Goal: Transaction & Acquisition: Book appointment/travel/reservation

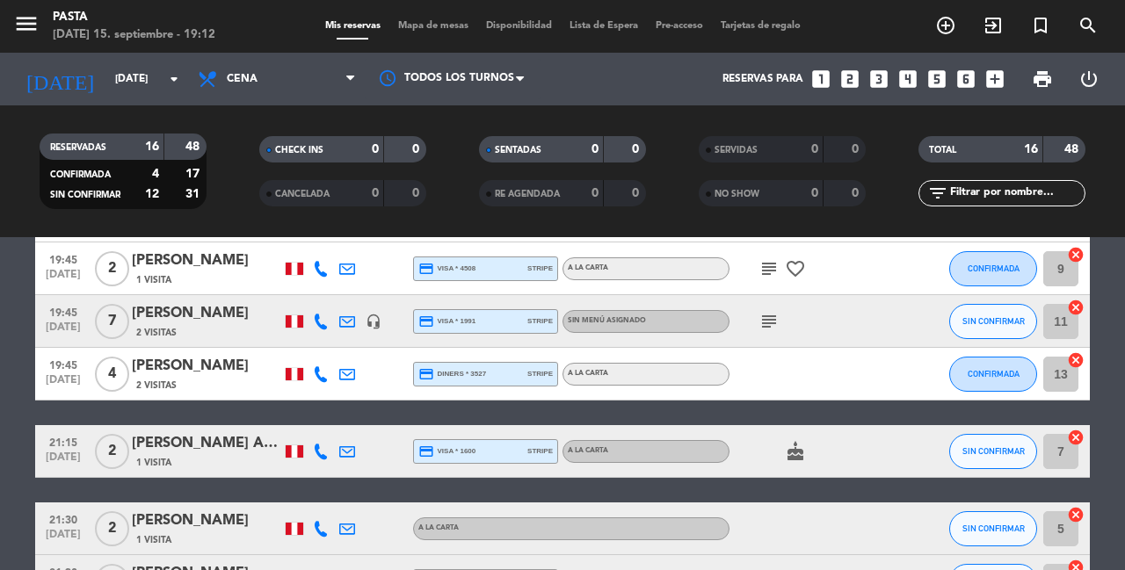
scroll to position [494, 0]
click at [766, 328] on icon "subject" at bounding box center [768, 321] width 21 height 21
click at [762, 417] on div "19:15 sep. 15 2 Bill estefhan Chacon Chavez 1 Visita credit_card amex * 2518 st…" at bounding box center [562, 307] width 1054 height 967
click at [205, 526] on div "[PERSON_NAME]" at bounding box center [206, 521] width 149 height 23
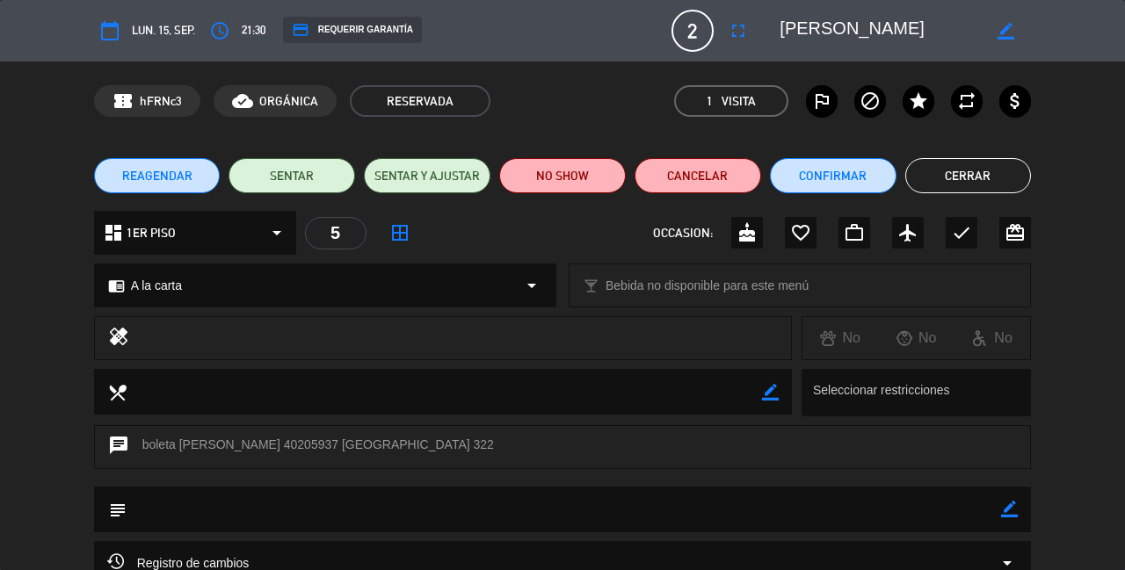
scroll to position [58, 0]
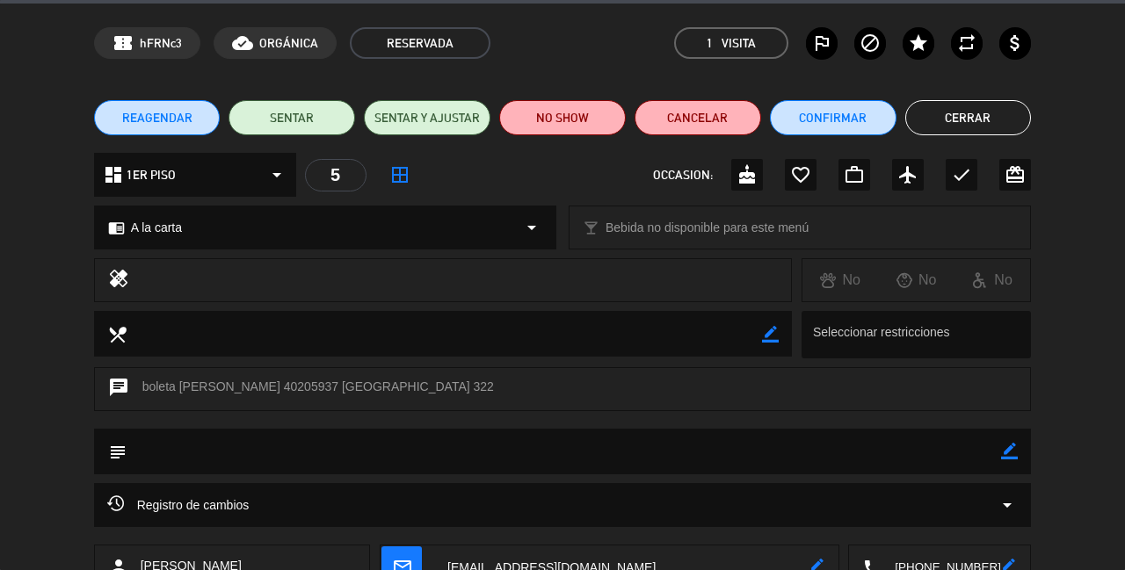
click at [289, 505] on div "Registro de cambios arrow_drop_down" at bounding box center [562, 505] width 911 height 21
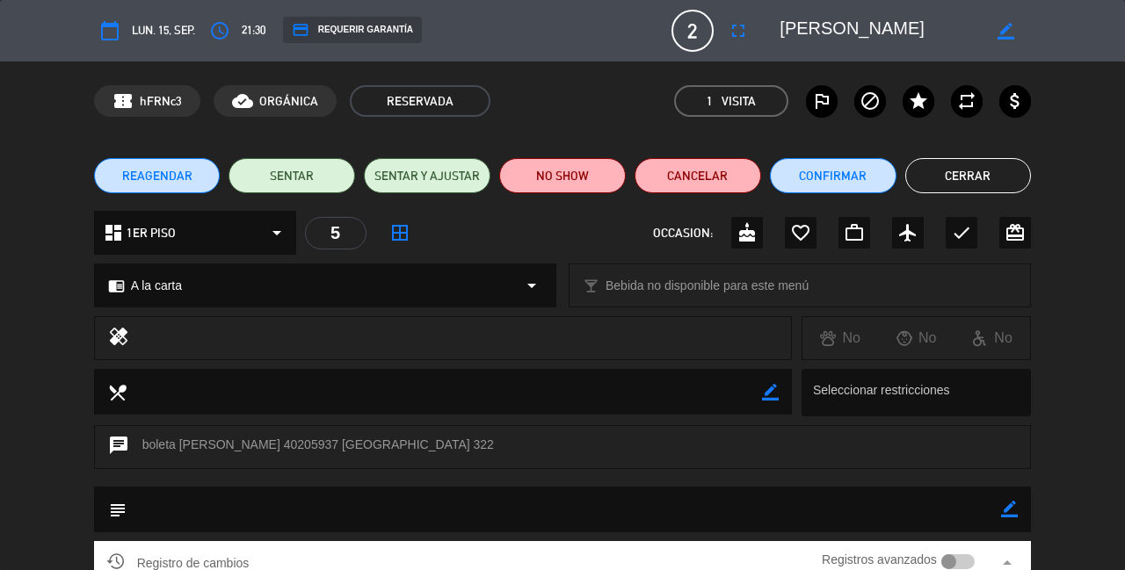
scroll to position [0, 0]
click at [929, 167] on button "Cerrar" at bounding box center [968, 175] width 127 height 35
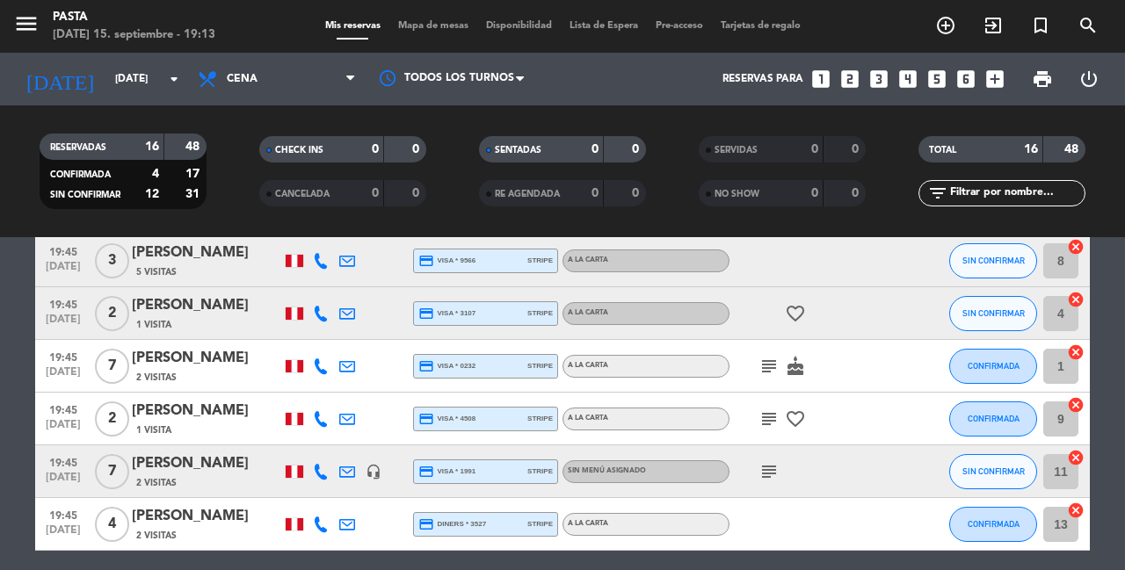
scroll to position [327, 0]
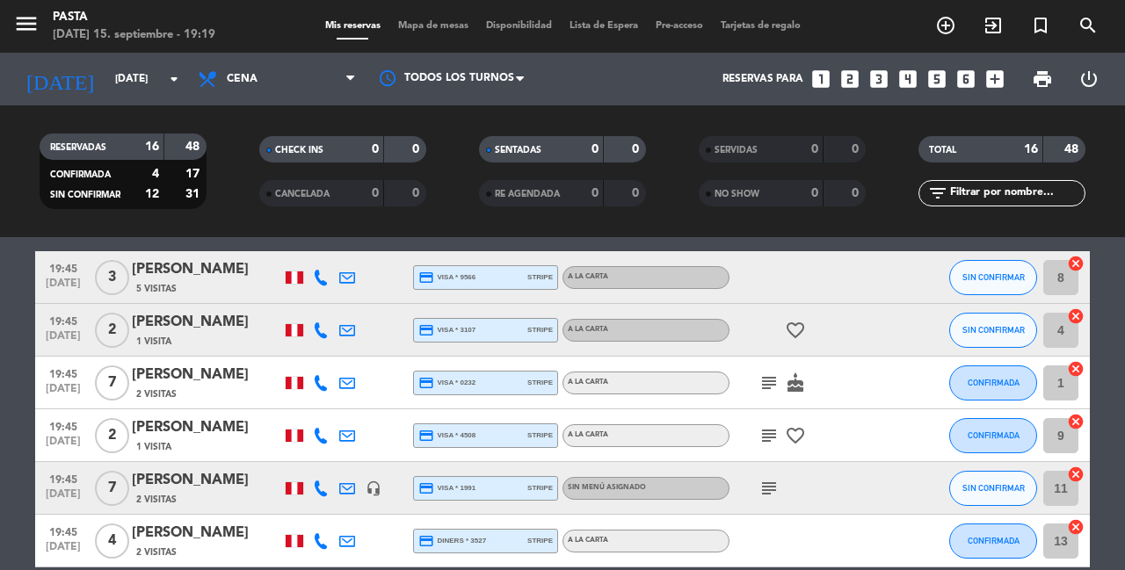
click at [762, 387] on icon "subject" at bounding box center [768, 383] width 21 height 21
click at [774, 445] on icon "subject" at bounding box center [768, 435] width 21 height 21
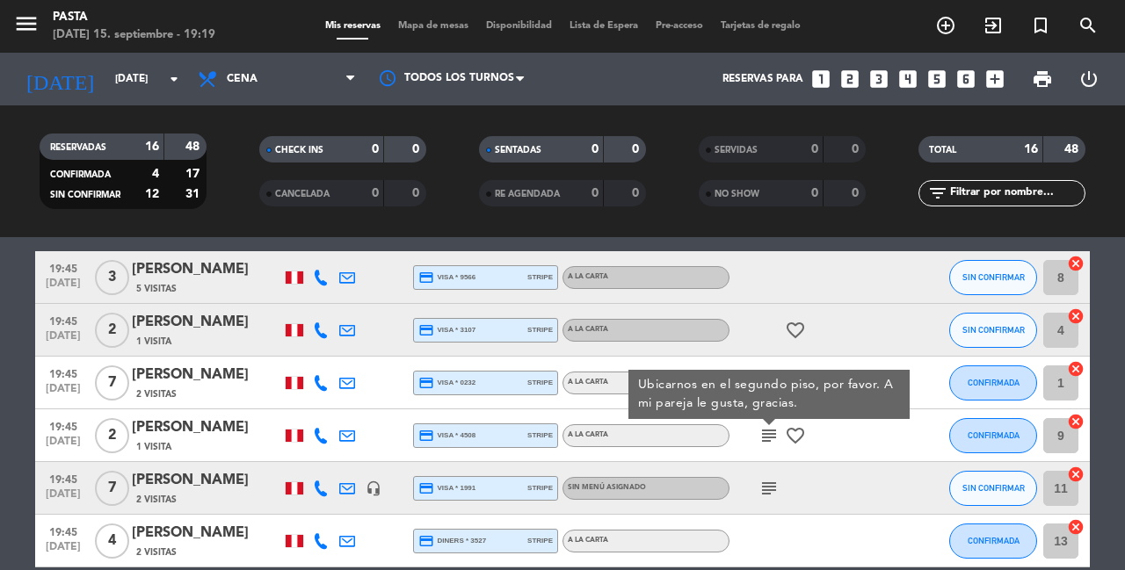
click at [761, 486] on icon "subject" at bounding box center [768, 488] width 21 height 21
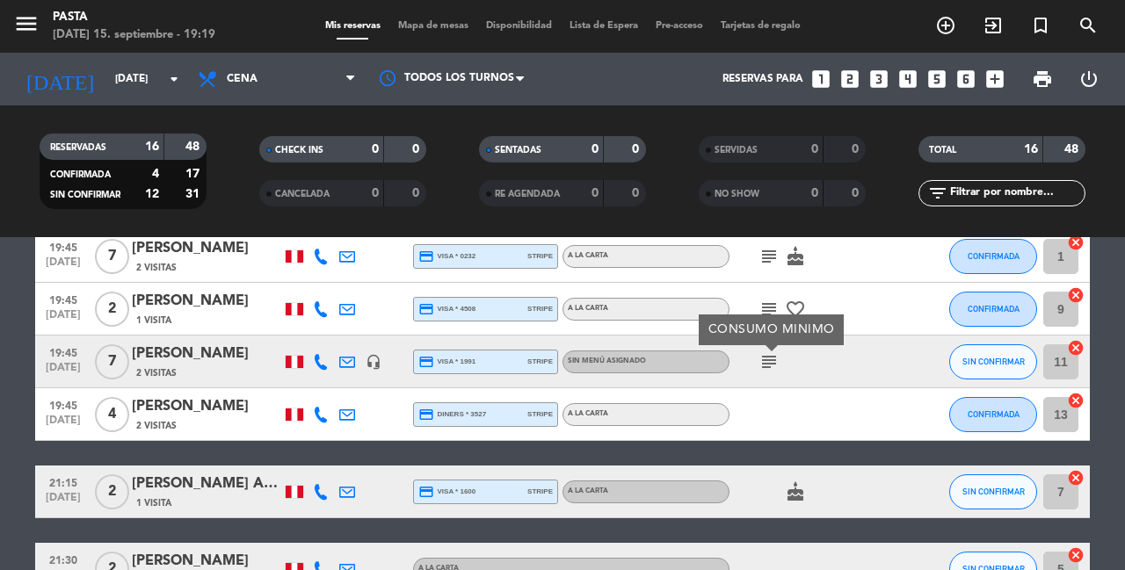
scroll to position [0, 0]
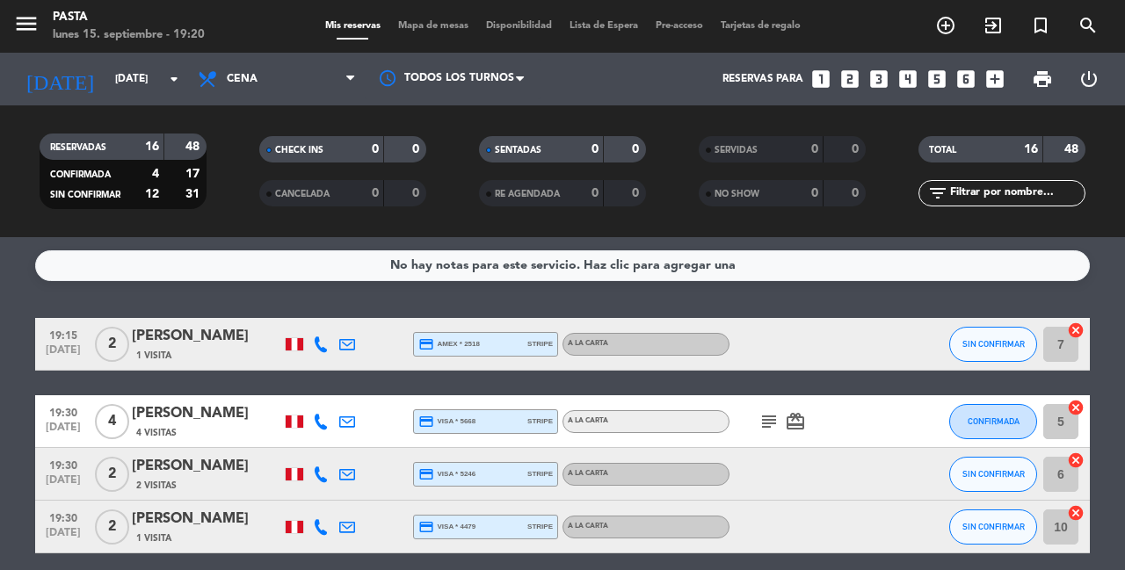
click at [762, 420] on icon "subject" at bounding box center [768, 421] width 21 height 21
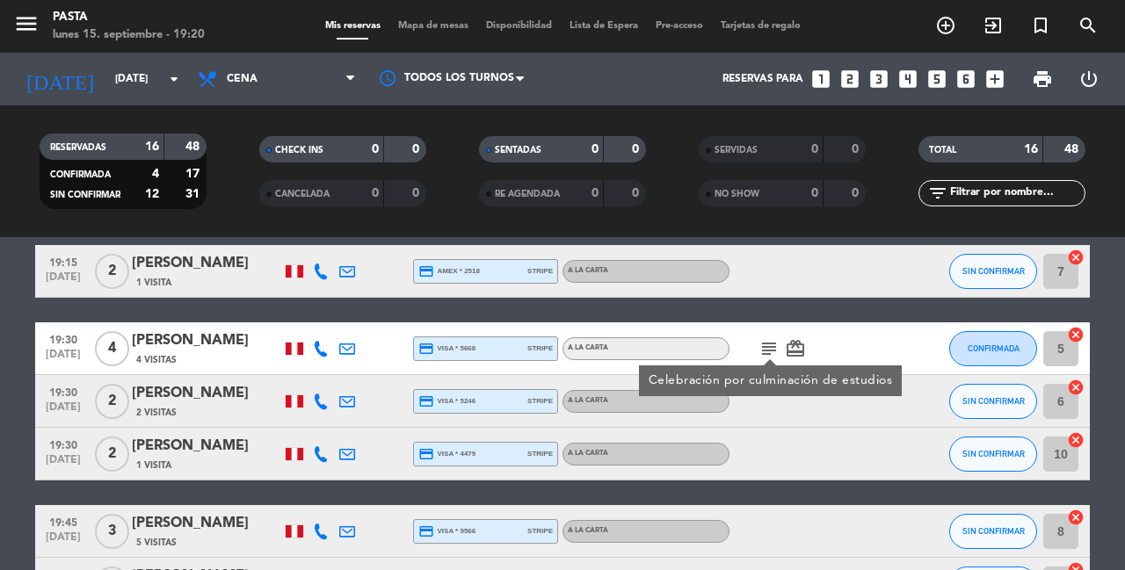
scroll to position [76, 0]
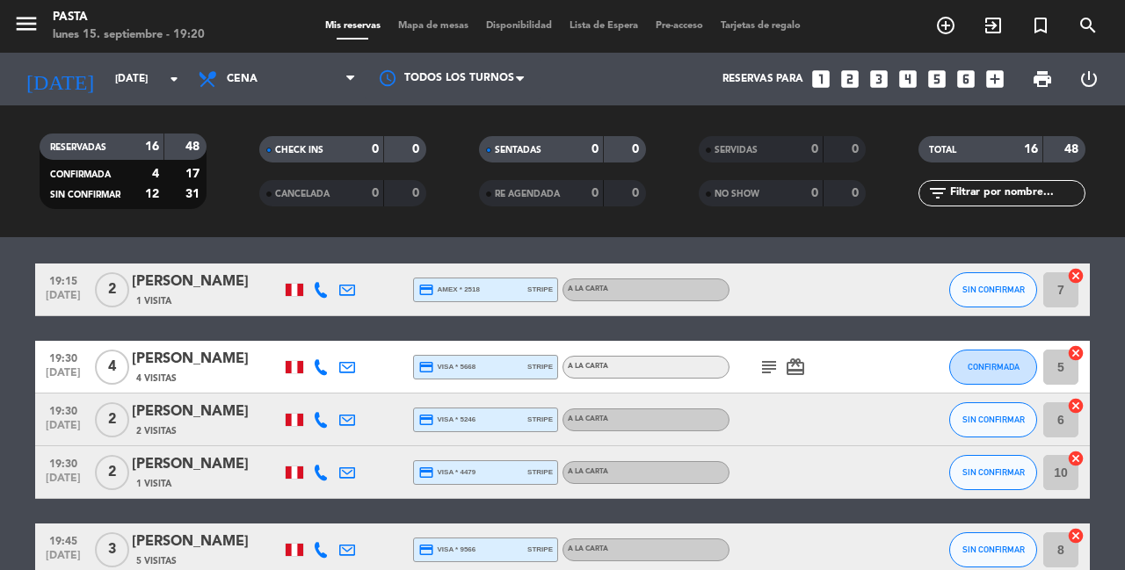
scroll to position [52, 0]
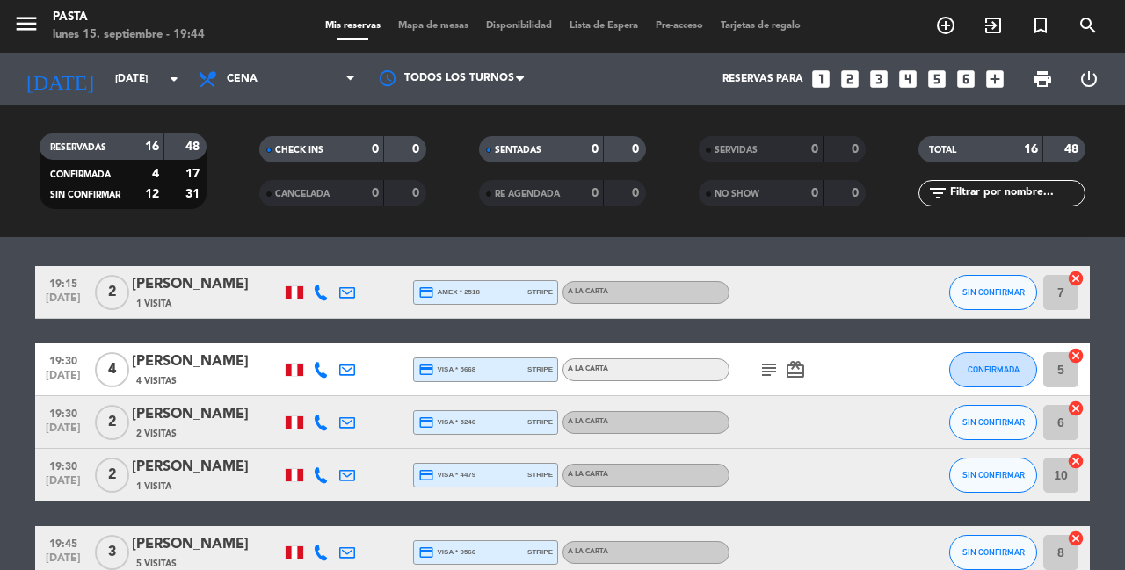
click at [909, 80] on icon "looks_4" at bounding box center [907, 79] width 23 height 23
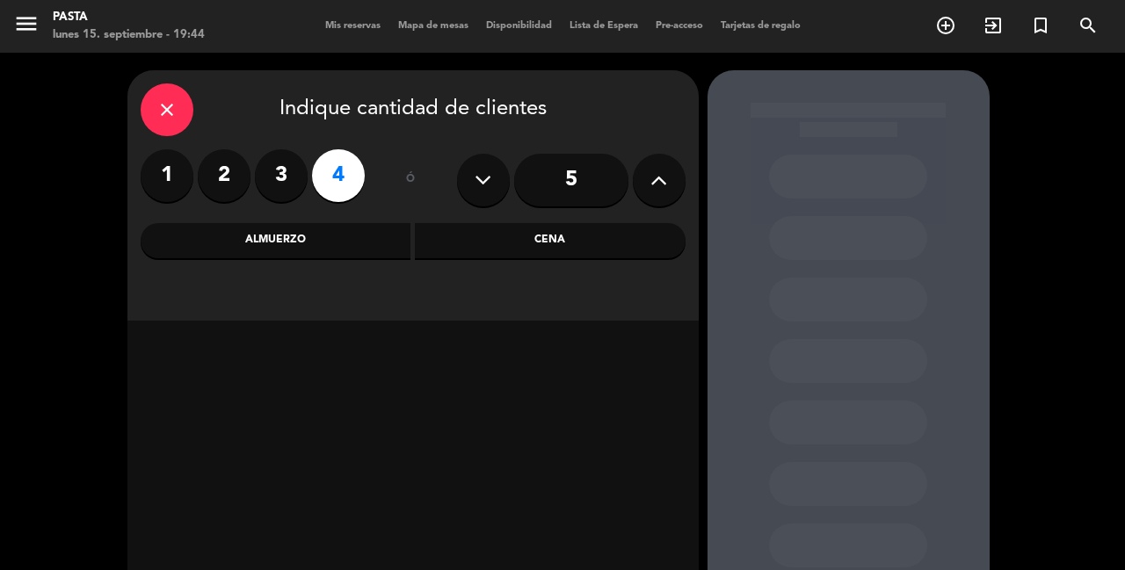
click at [467, 232] on div "Cena" at bounding box center [550, 240] width 271 height 35
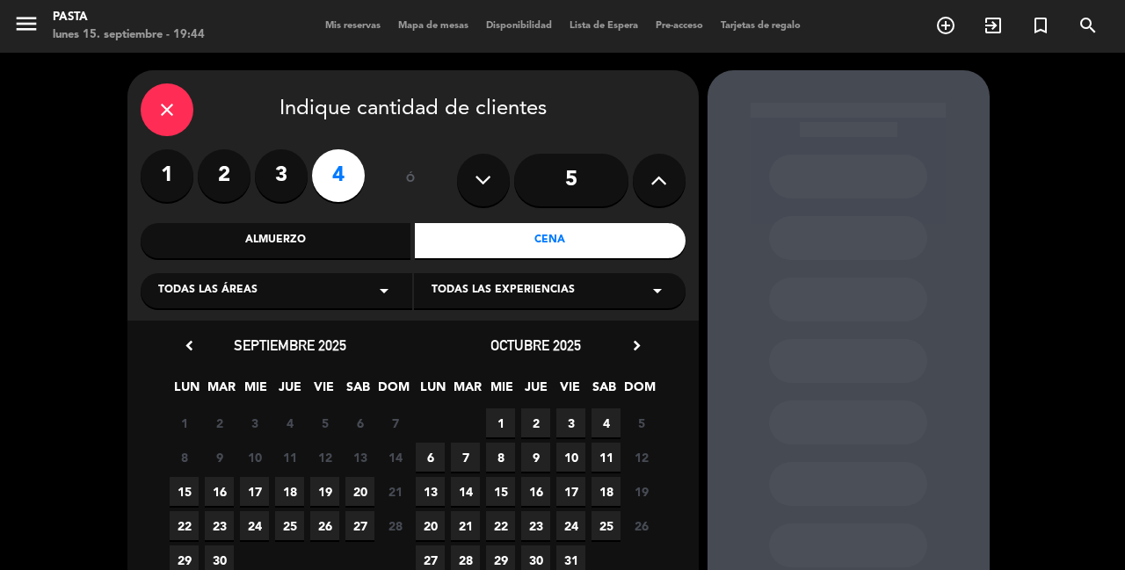
click at [186, 483] on span "15" at bounding box center [184, 491] width 29 height 29
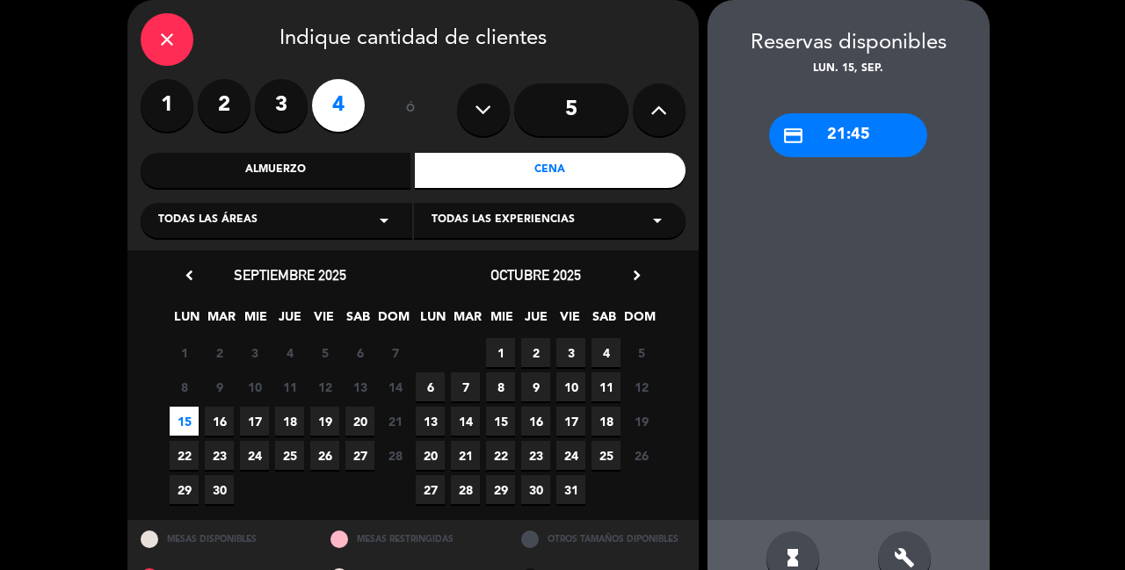
click at [154, 54] on div "close" at bounding box center [167, 39] width 53 height 53
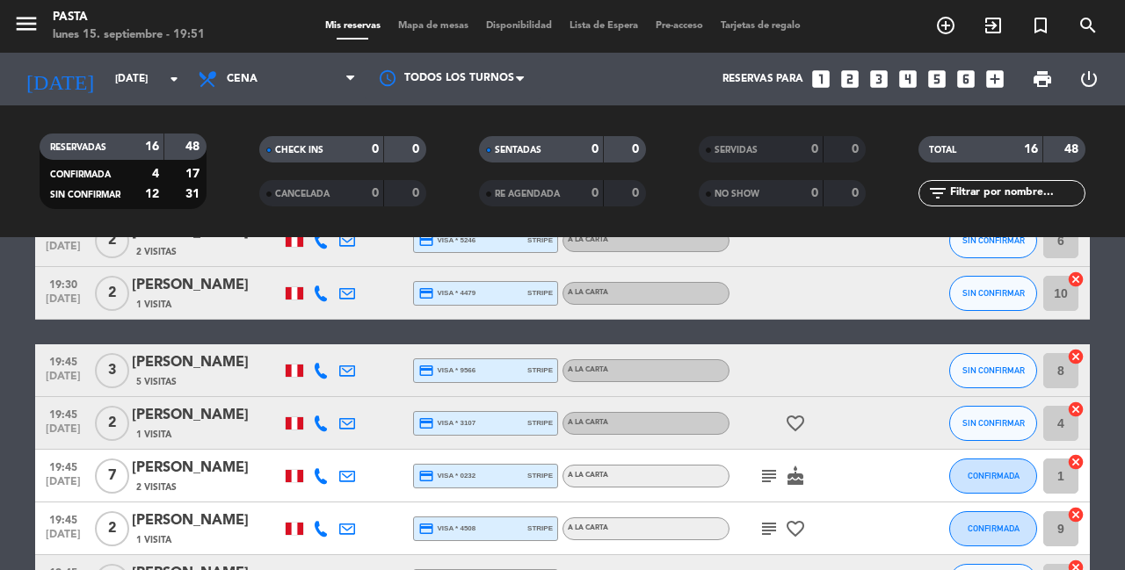
scroll to position [239, 0]
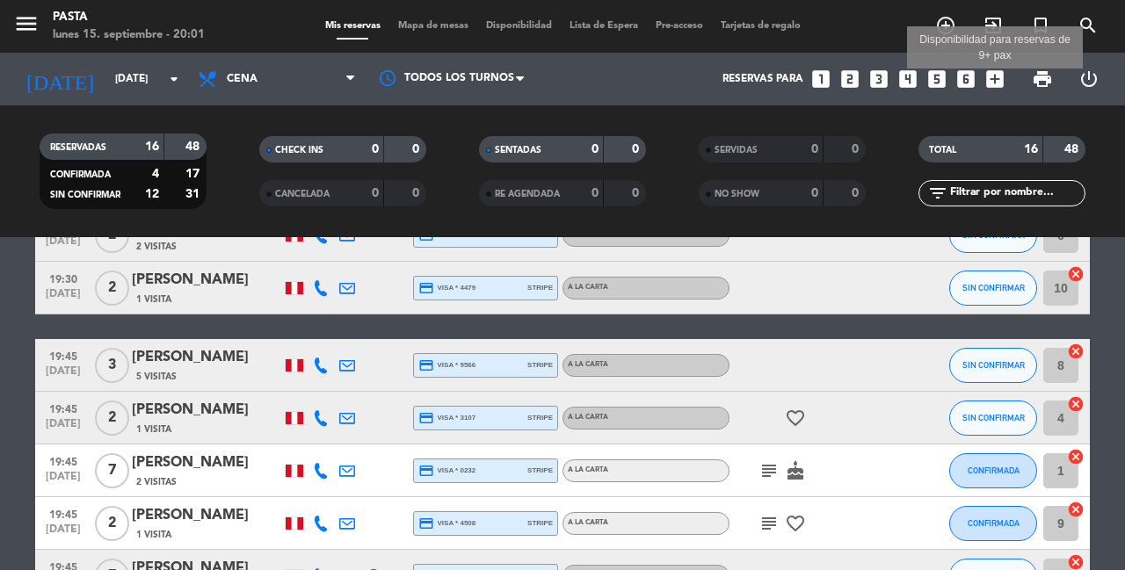
click at [995, 73] on icon "add_box" at bounding box center [994, 79] width 23 height 23
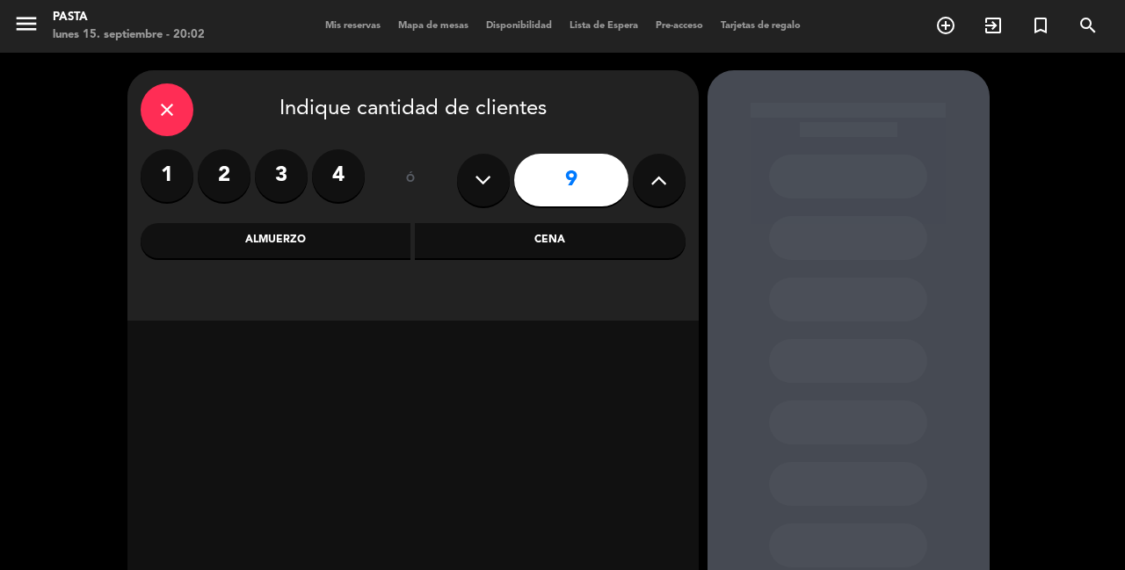
click at [673, 163] on button at bounding box center [659, 180] width 53 height 53
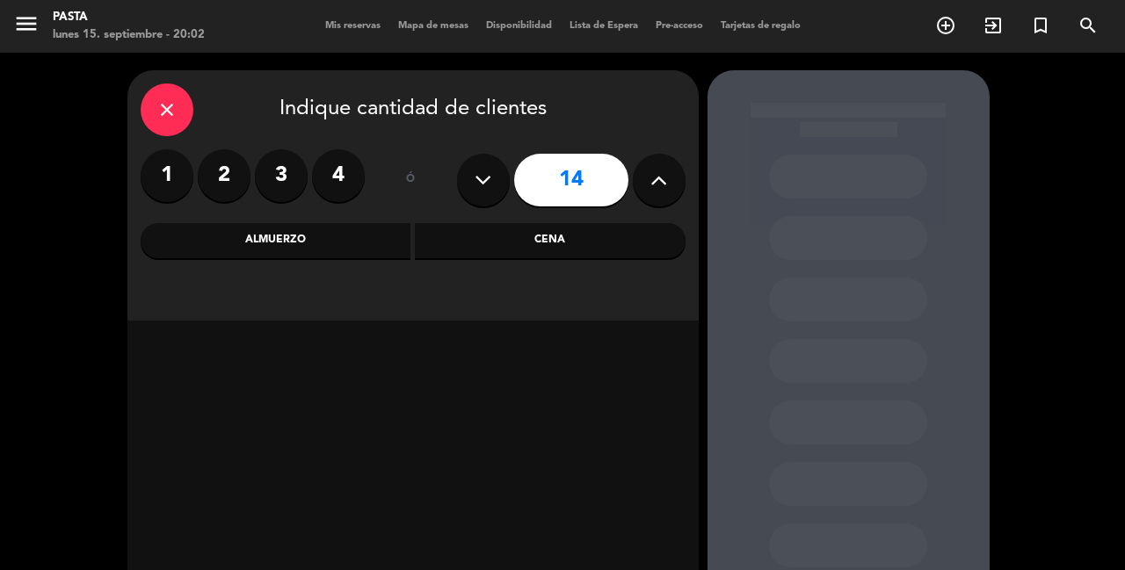
click at [673, 163] on button at bounding box center [659, 180] width 53 height 53
click at [387, 245] on div "Almuerzo" at bounding box center [276, 240] width 271 height 35
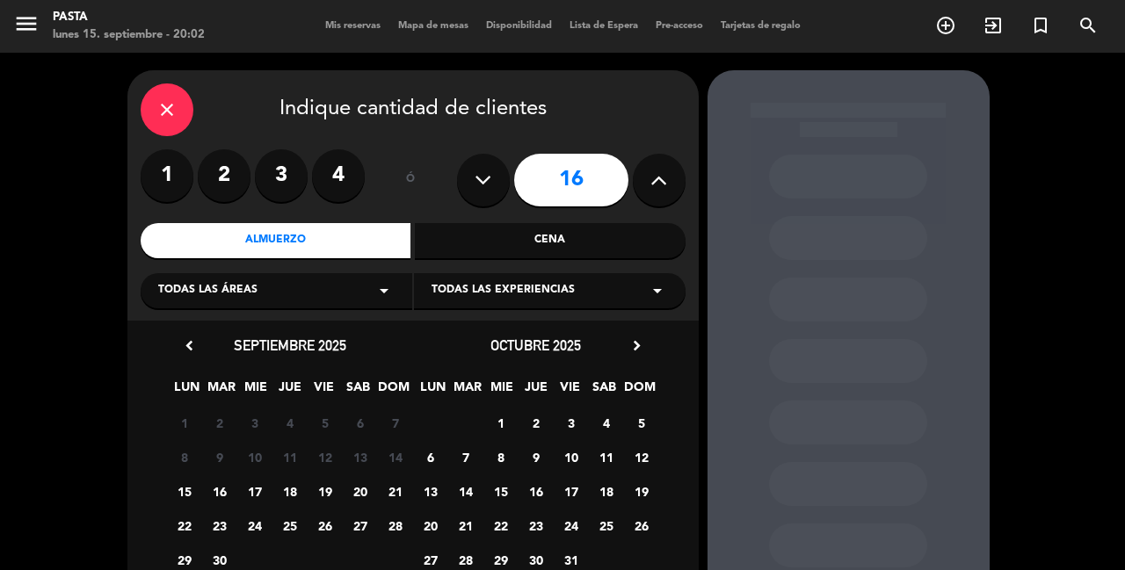
click at [293, 488] on span "18" at bounding box center [289, 491] width 29 height 29
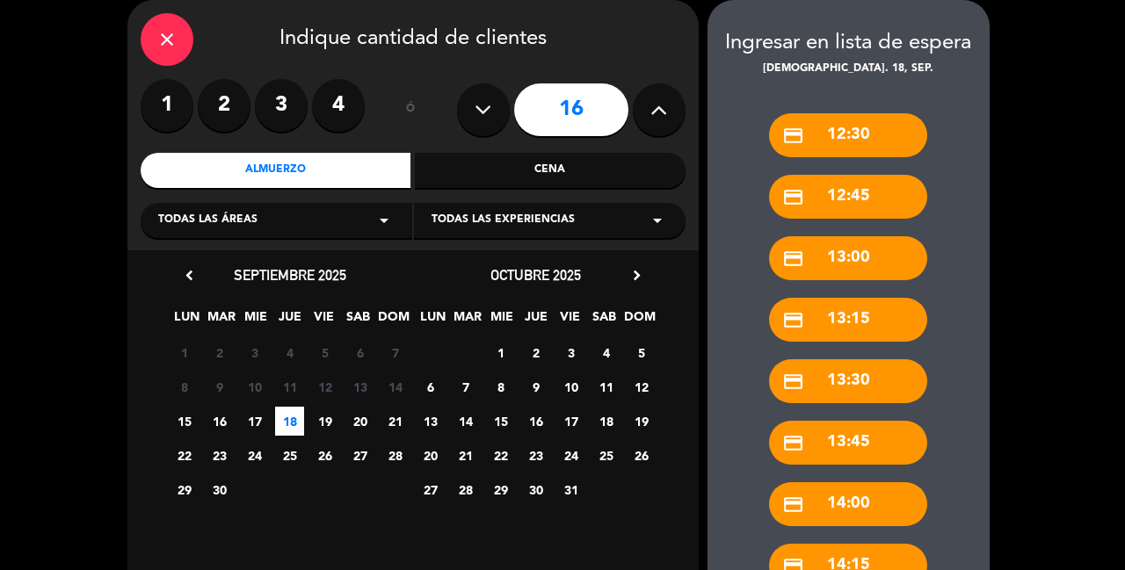
click at [492, 120] on button at bounding box center [483, 109] width 53 height 53
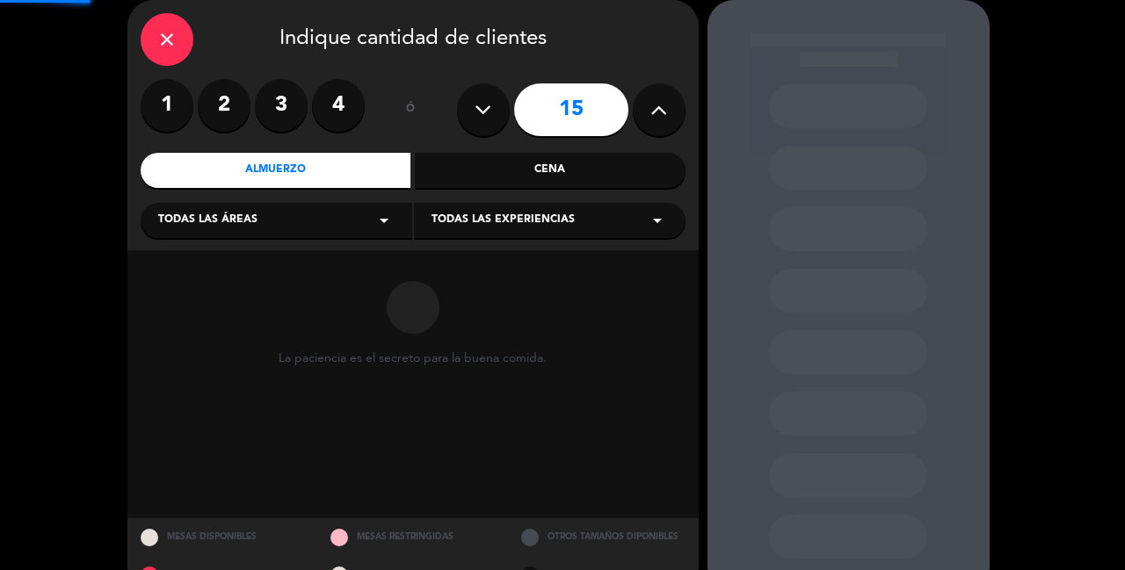
click at [492, 120] on button at bounding box center [483, 109] width 53 height 53
type input "14"
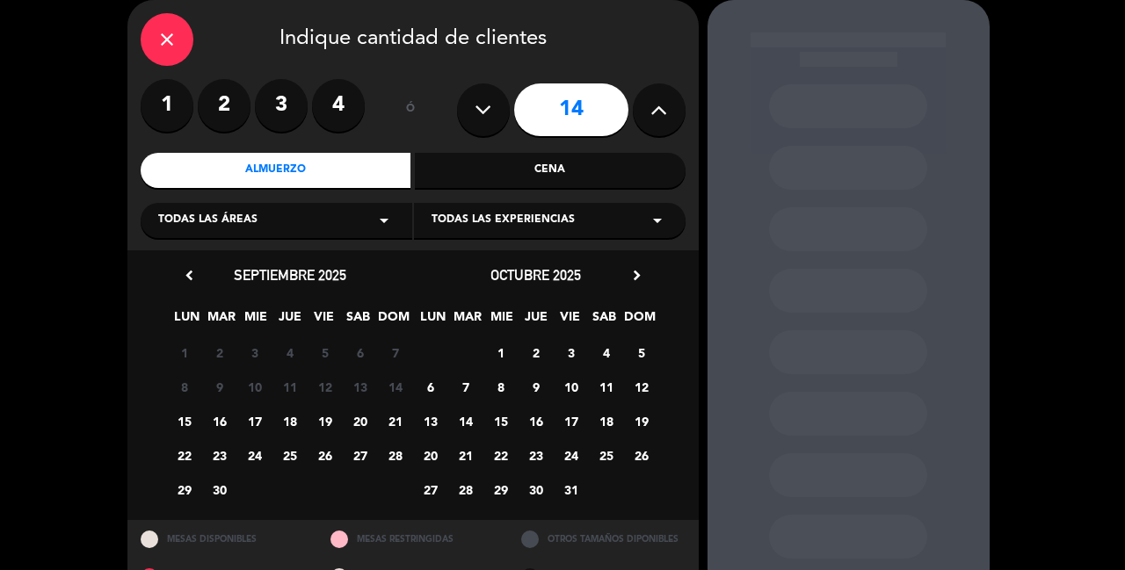
click at [286, 422] on span "18" at bounding box center [289, 421] width 29 height 29
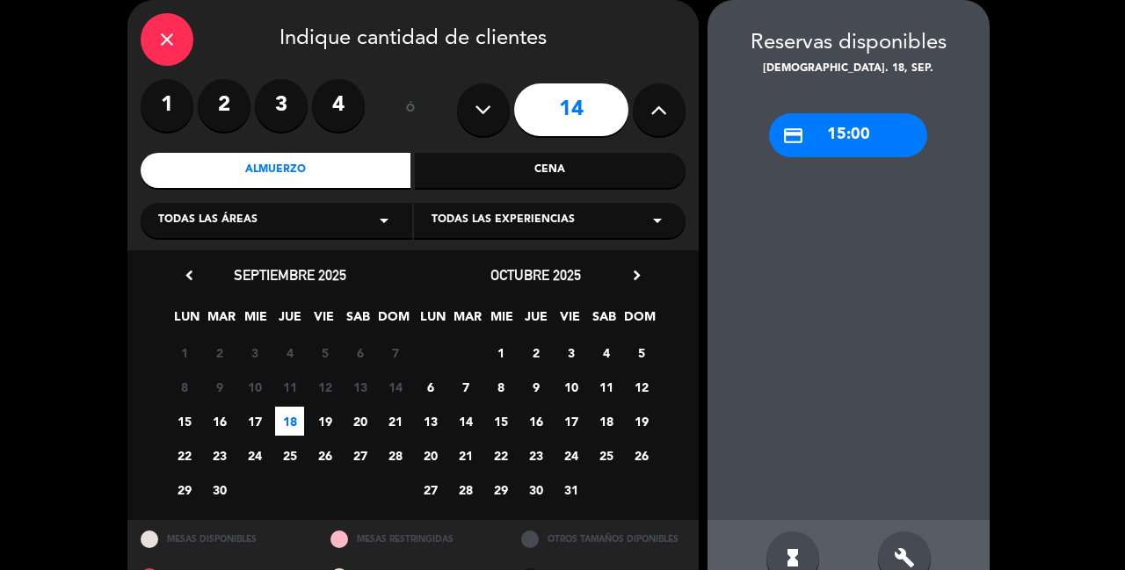
click at [179, 42] on div "close" at bounding box center [167, 39] width 53 height 53
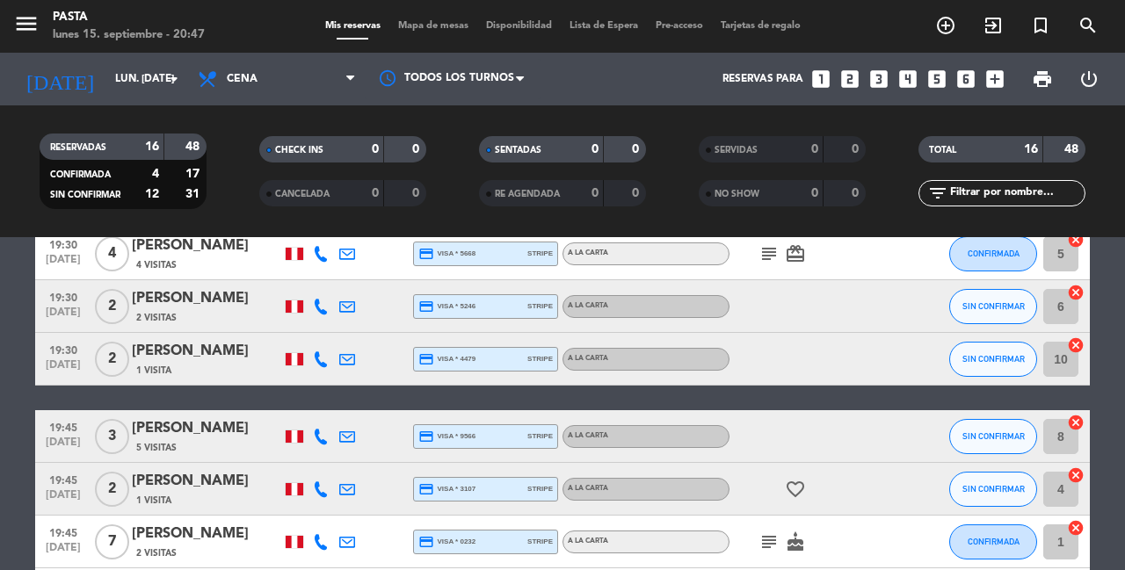
scroll to position [246, 0]
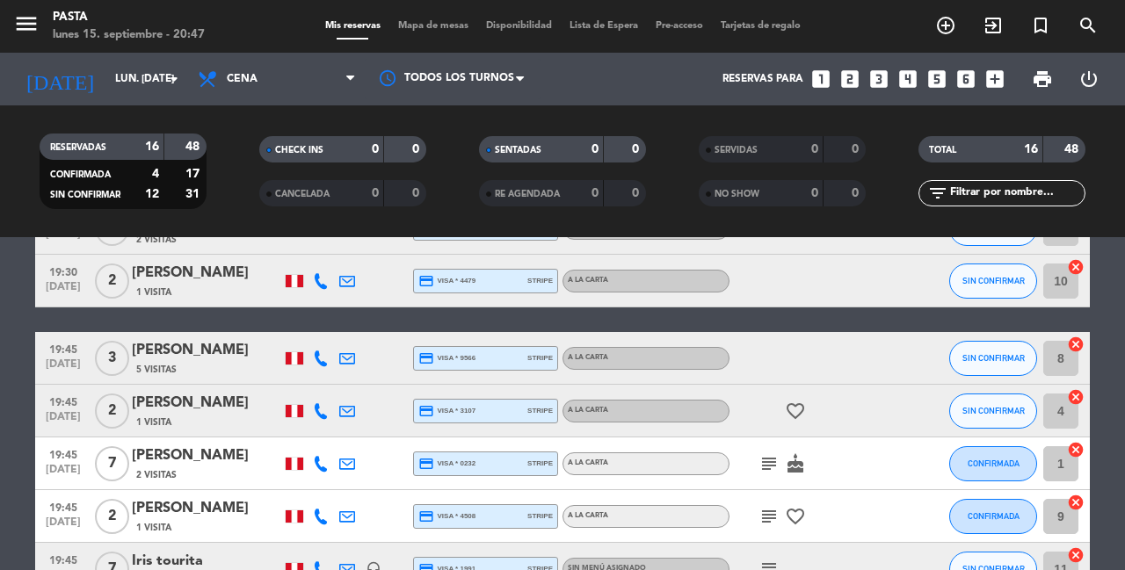
click at [758, 470] on icon "subject" at bounding box center [768, 463] width 21 height 21
click at [206, 455] on div "[PERSON_NAME]" at bounding box center [206, 456] width 149 height 23
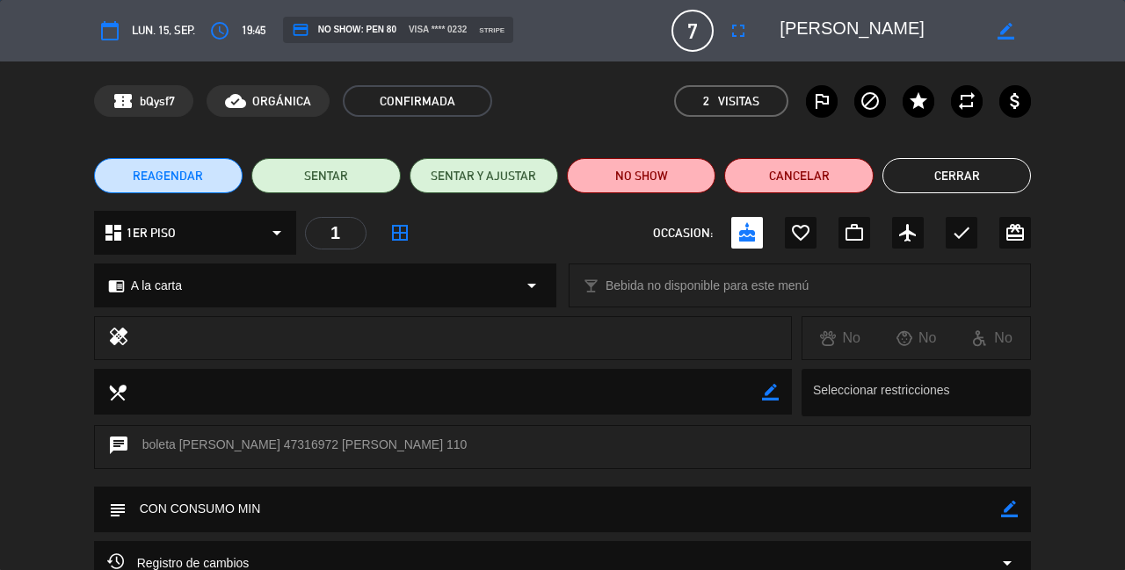
scroll to position [27, 0]
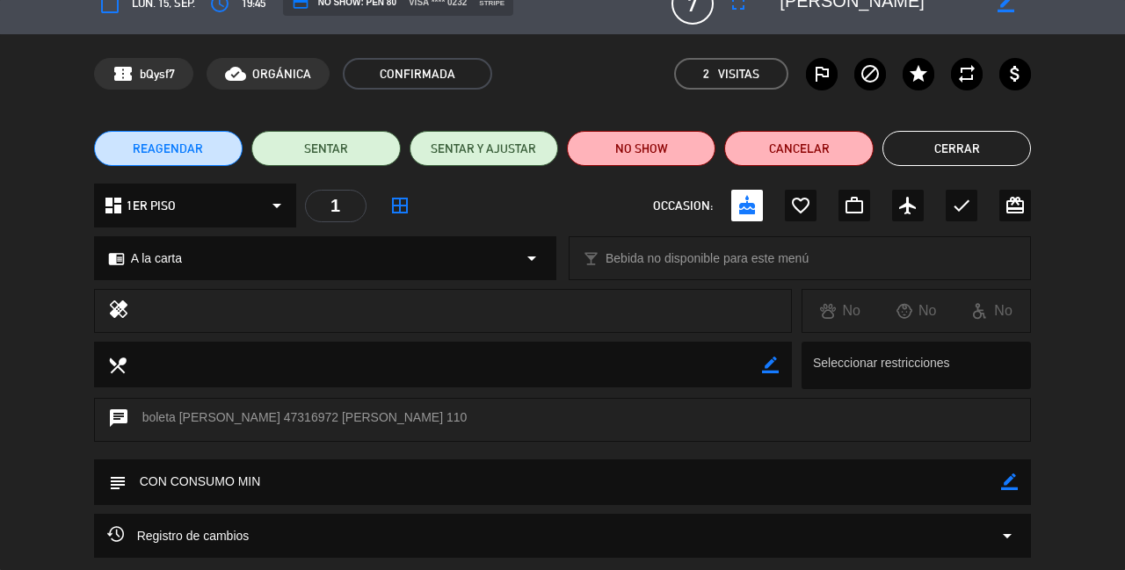
click at [266, 522] on div "Registro de cambios arrow_drop_down" at bounding box center [563, 536] width 938 height 44
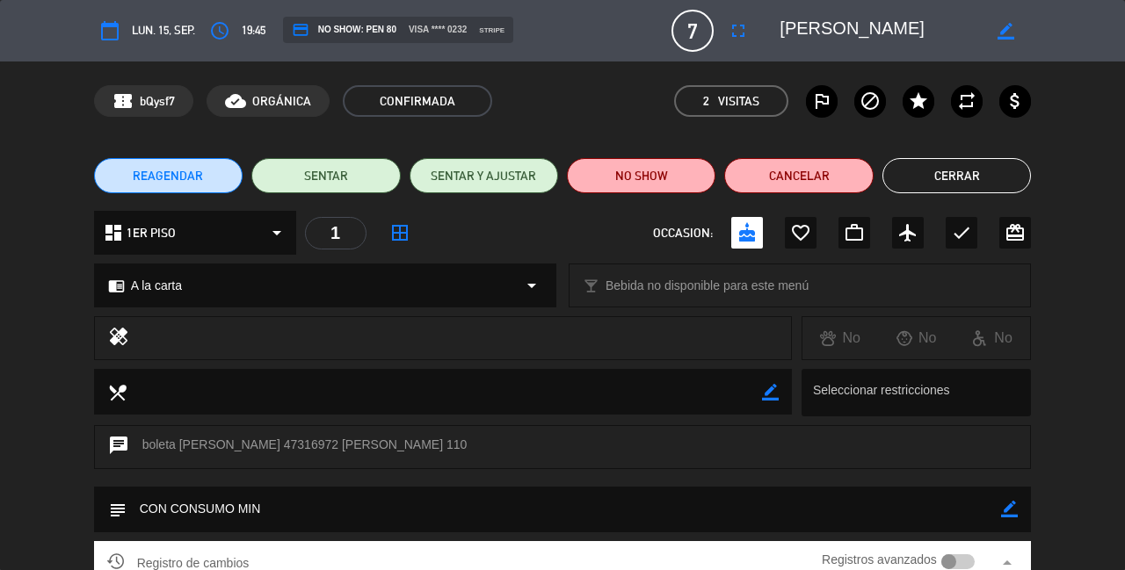
scroll to position [0, 0]
click at [981, 178] on button "Cerrar" at bounding box center [956, 175] width 148 height 35
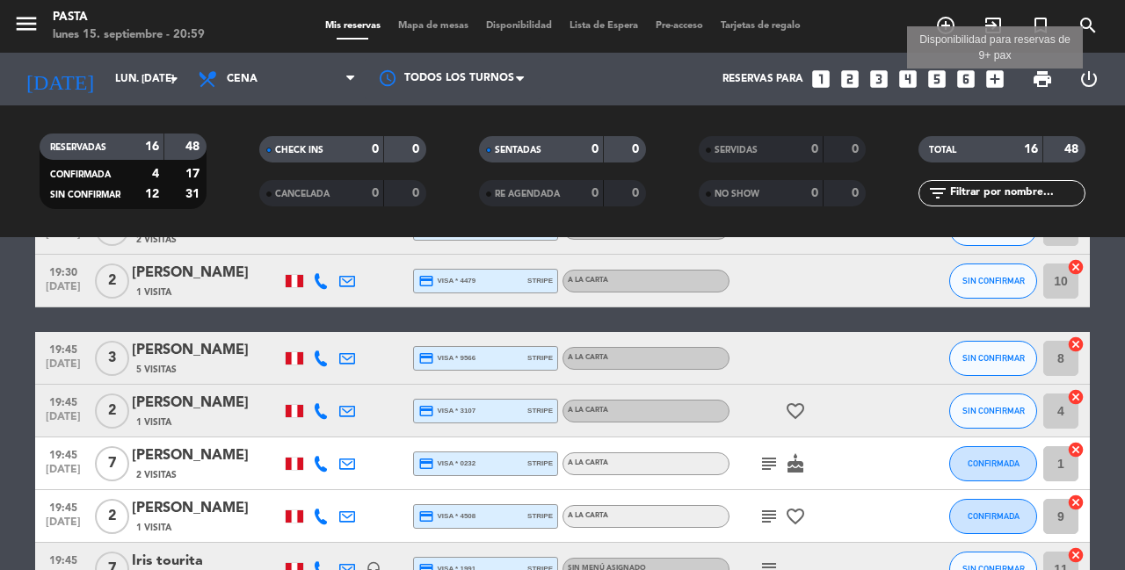
click at [992, 77] on icon "add_box" at bounding box center [994, 79] width 23 height 23
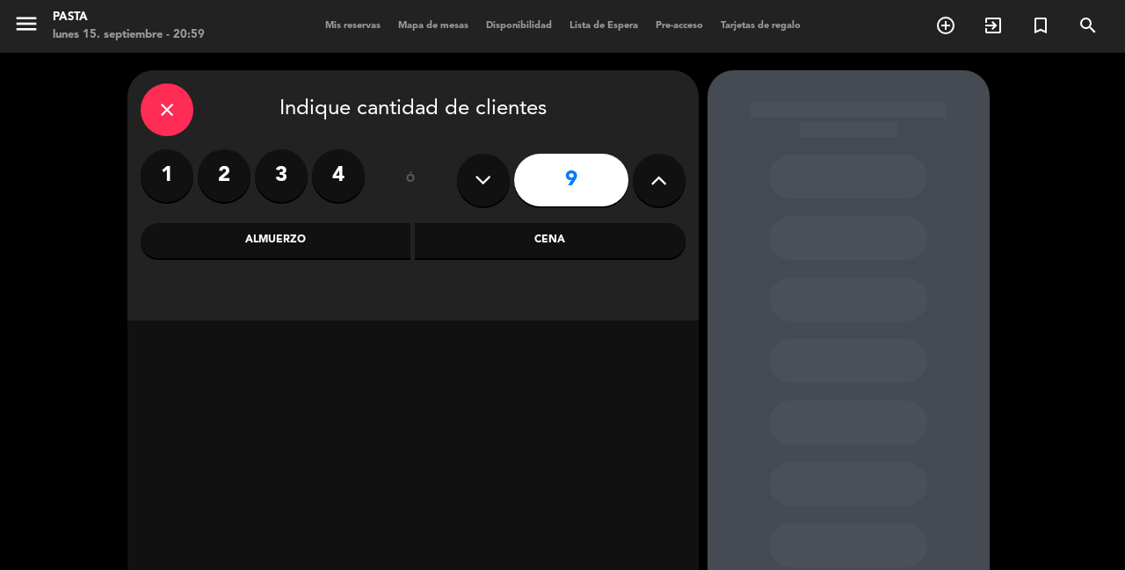
click at [335, 162] on label "4" at bounding box center [338, 175] width 53 height 53
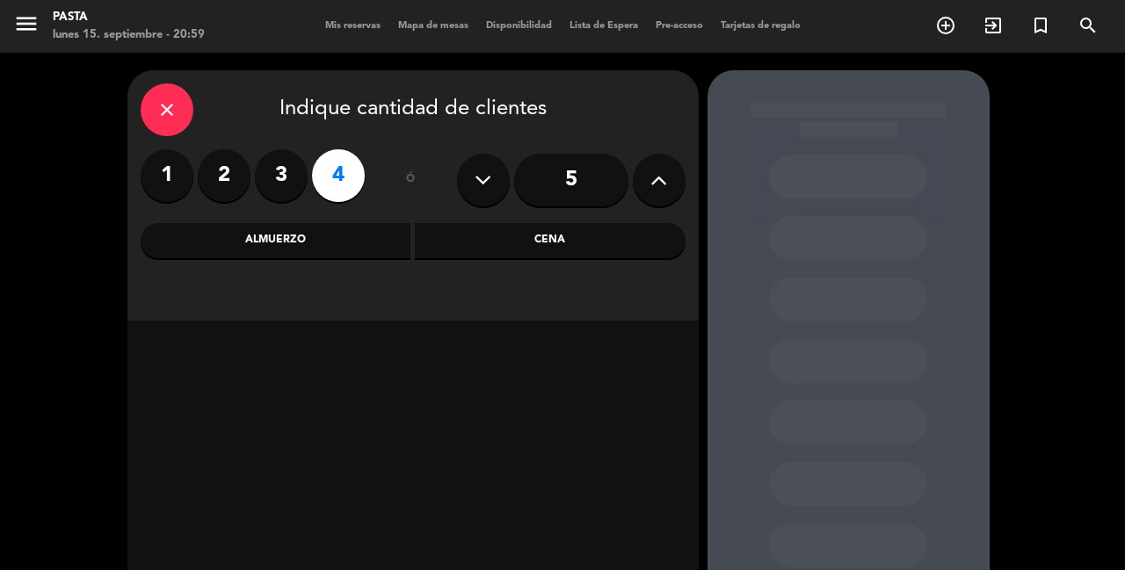
click at [455, 245] on div "Cena" at bounding box center [550, 240] width 271 height 35
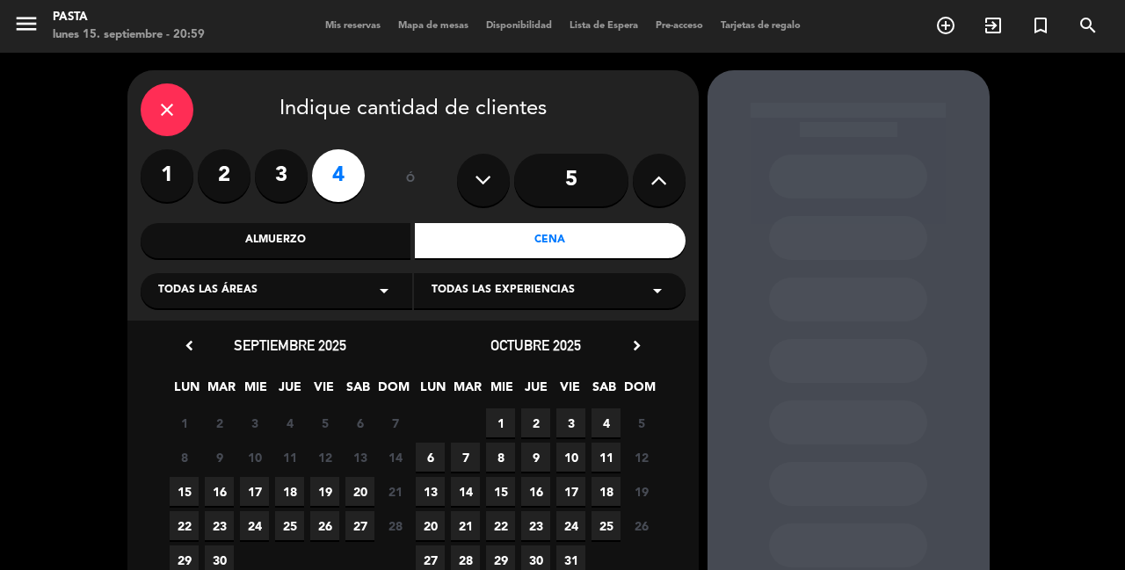
click at [186, 489] on span "15" at bounding box center [184, 491] width 29 height 29
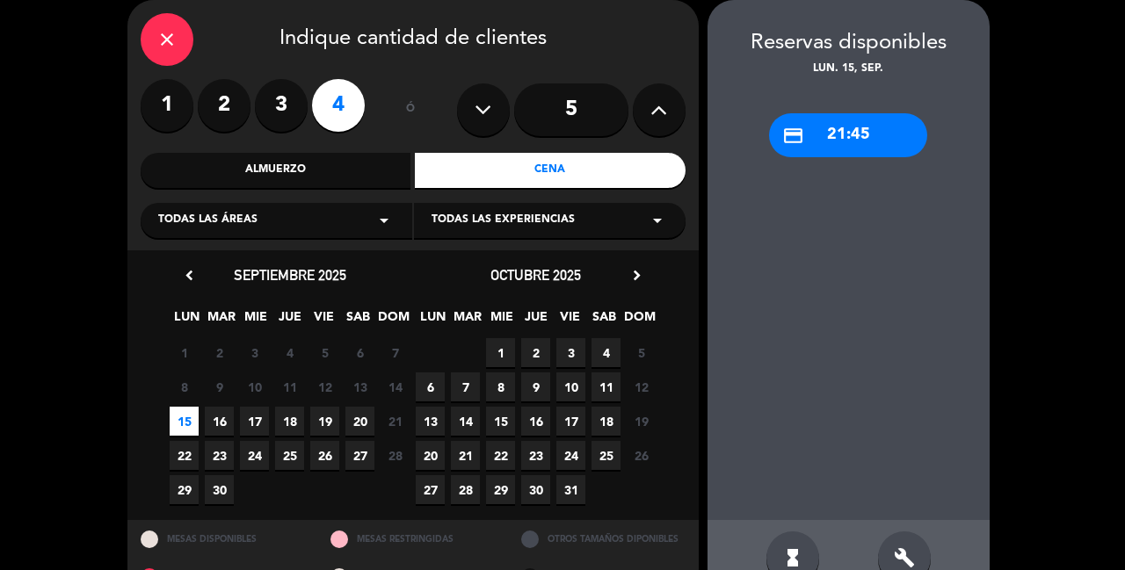
click at [848, 132] on div "credit_card 21:45" at bounding box center [848, 135] width 158 height 44
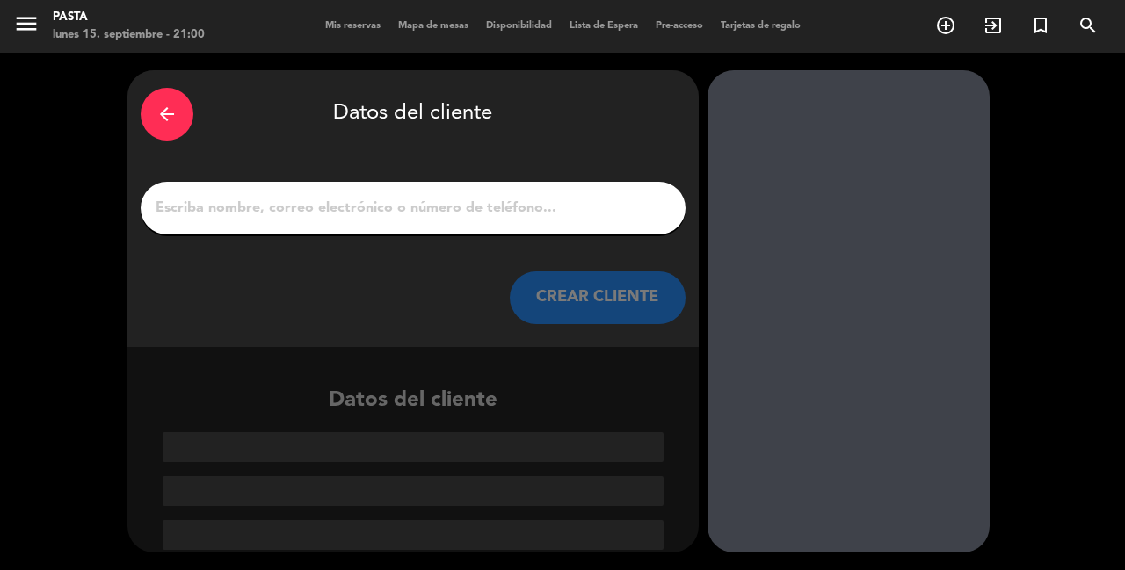
scroll to position [0, 0]
click at [513, 199] on input "1" at bounding box center [413, 208] width 518 height 25
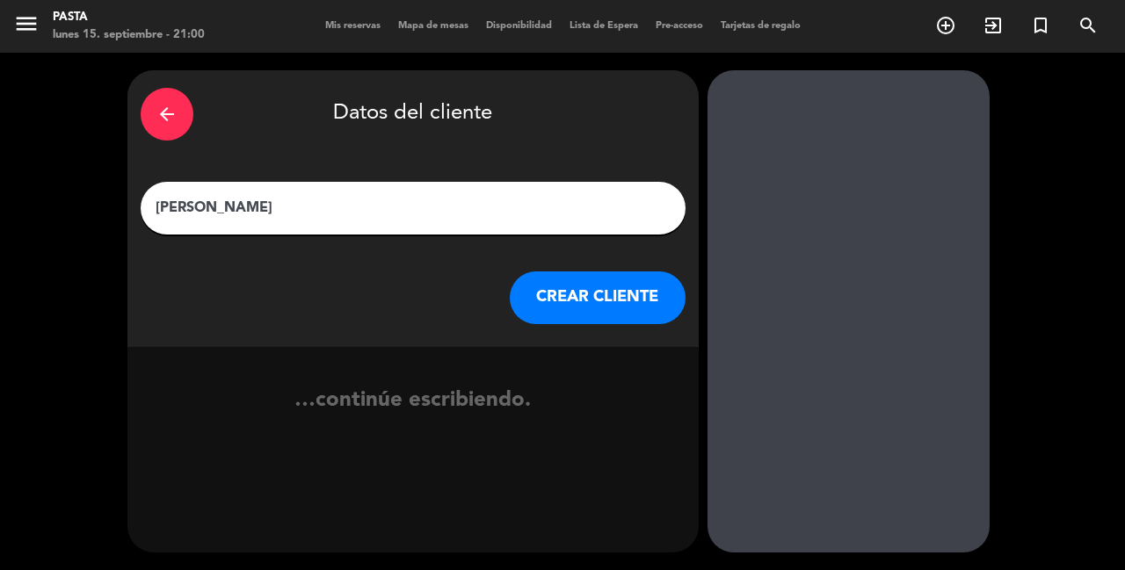
type input "[PERSON_NAME]"
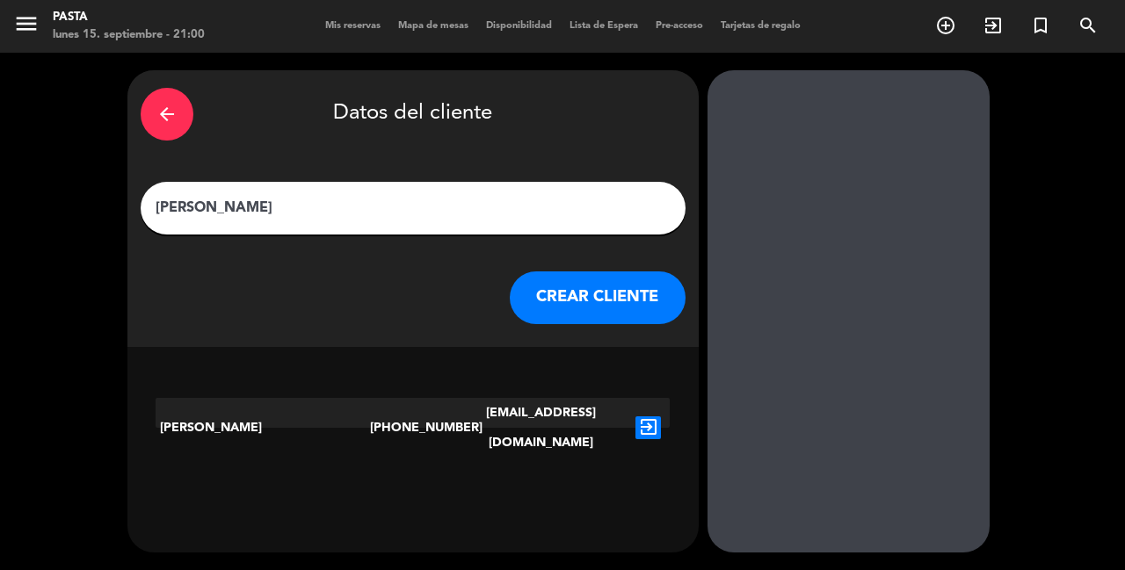
click at [569, 292] on button "CREAR CLIENTE" at bounding box center [598, 298] width 176 height 53
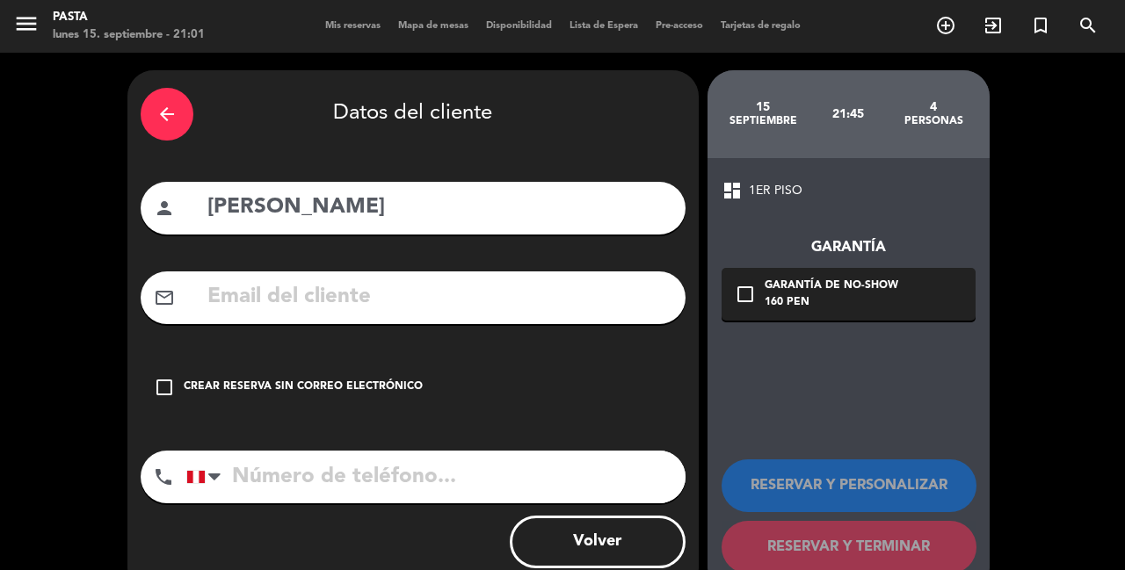
click at [404, 465] on input "tel" at bounding box center [435, 477] width 499 height 53
type input "962925898"
click at [358, 394] on div "Crear reserva sin correo electrónico" at bounding box center [303, 388] width 239 height 18
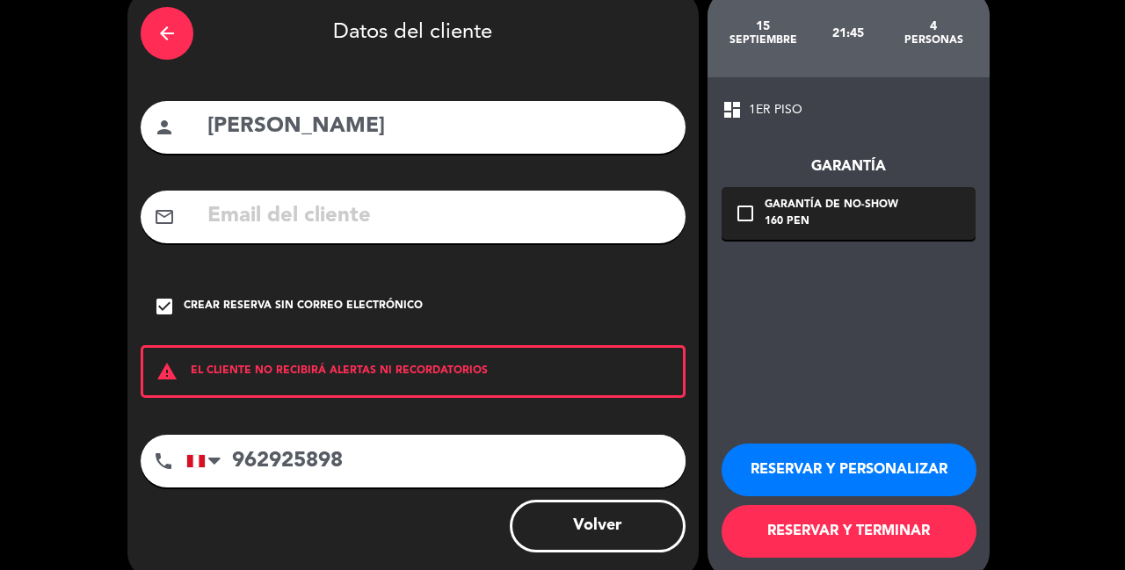
scroll to position [81, 0]
click at [843, 451] on button "RESERVAR Y PERSONALIZAR" at bounding box center [848, 470] width 255 height 53
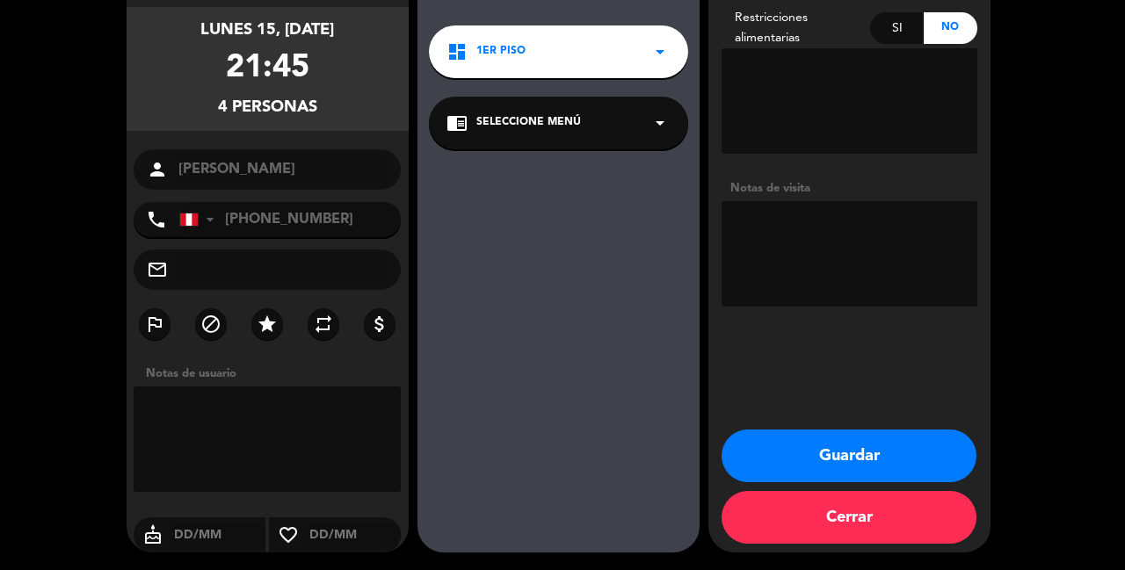
scroll to position [132, 0]
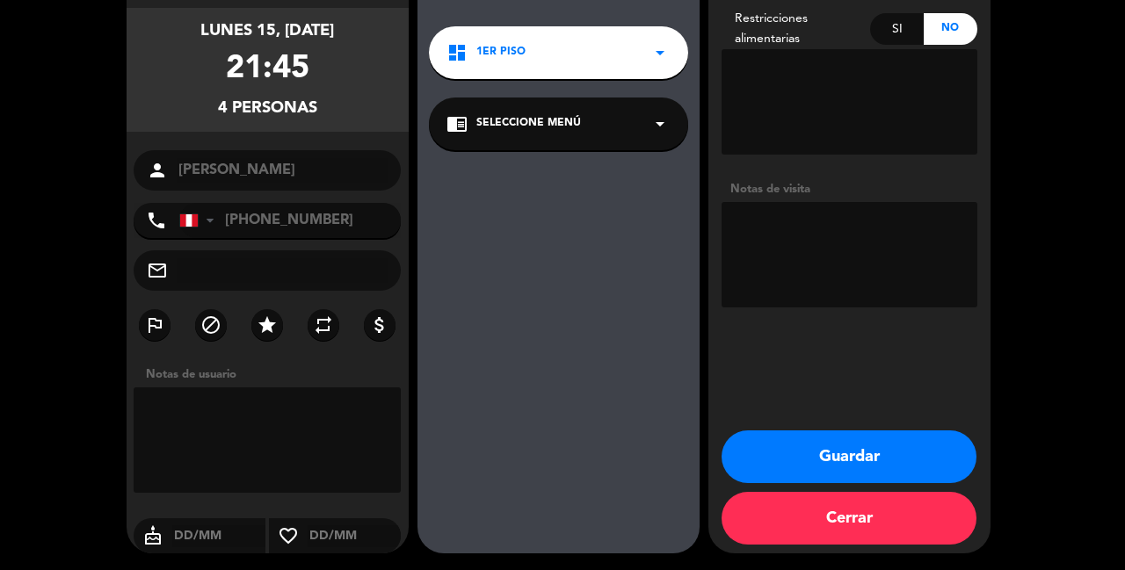
click at [183, 538] on input "text" at bounding box center [219, 536] width 94 height 22
type input "15/09"
click at [841, 439] on button "Guardar" at bounding box center [848, 457] width 255 height 53
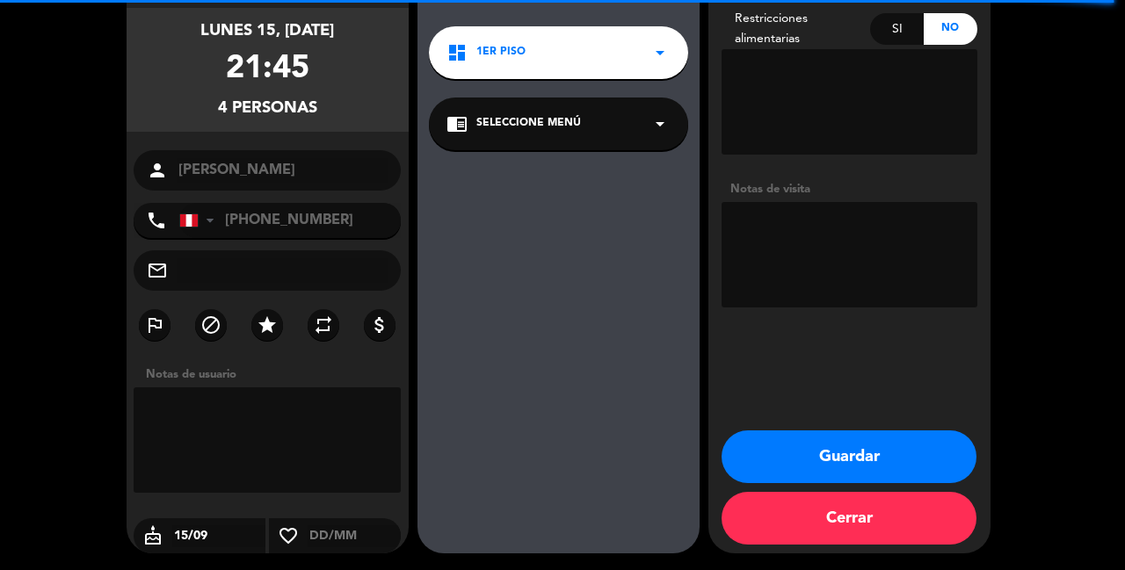
click at [845, 436] on button "Guardar" at bounding box center [848, 457] width 255 height 53
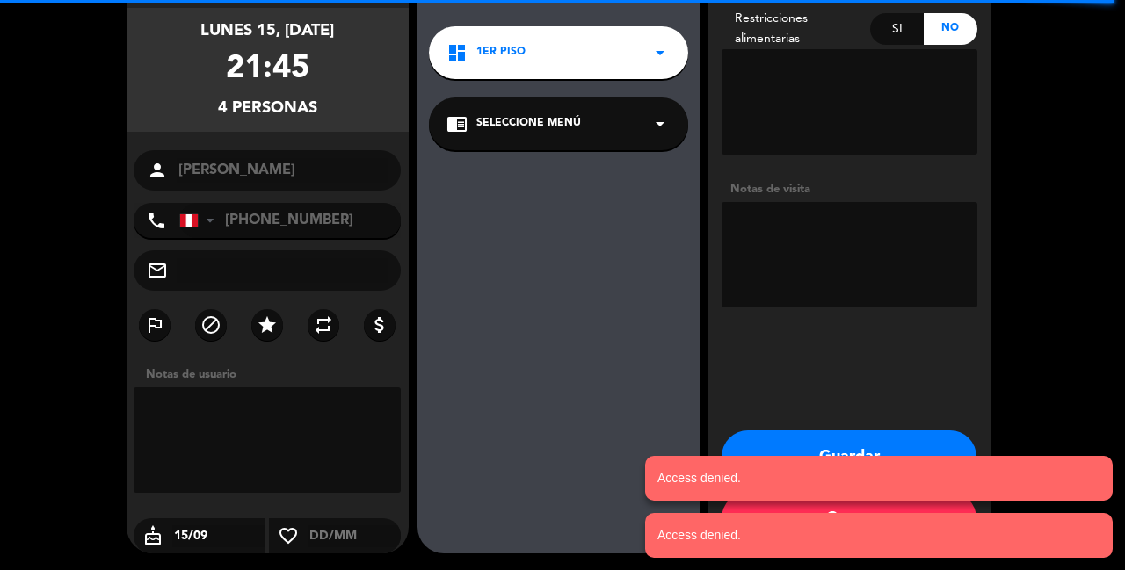
scroll to position [0, 0]
